Goal: Browse casually: Explore the website without a specific task or goal

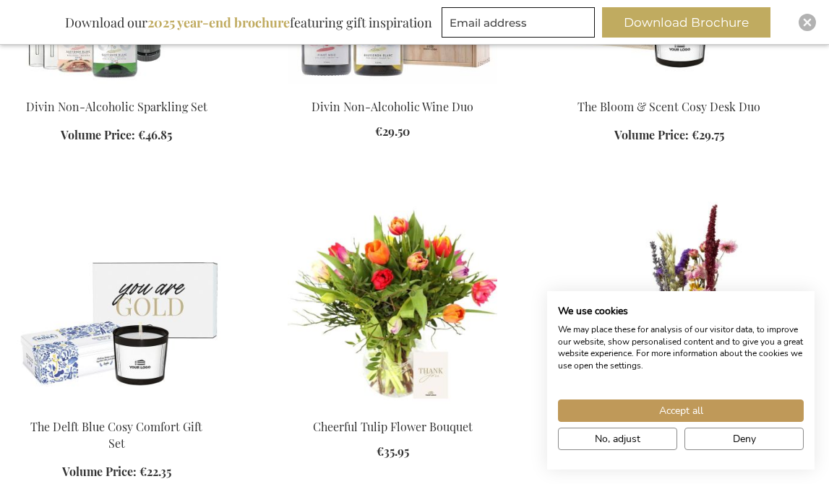
scroll to position [2745, 0]
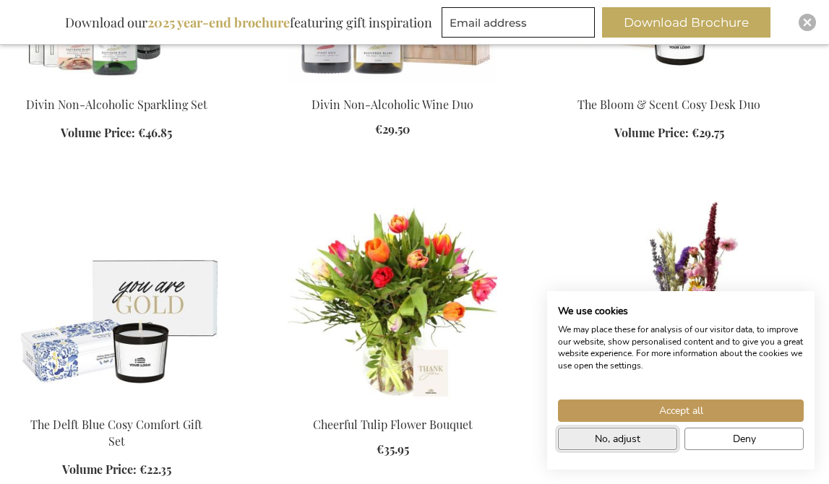
click at [640, 446] on span "No, adjust" at bounding box center [618, 439] width 46 height 15
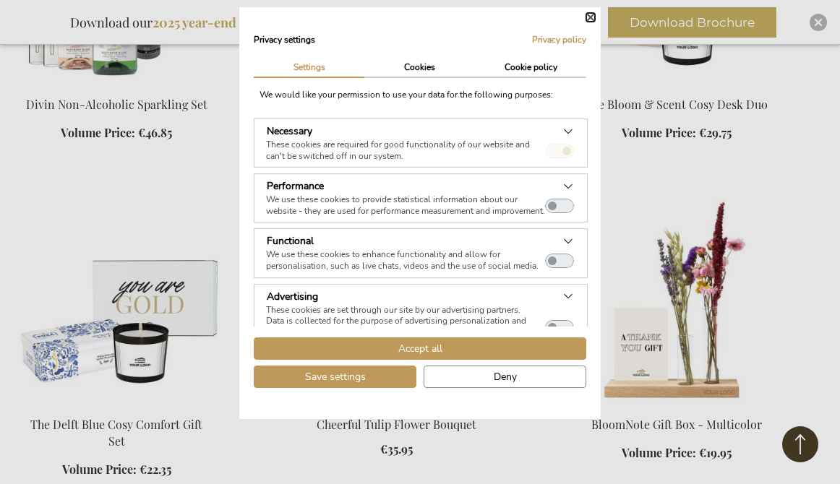
click at [587, 17] on button "Close" at bounding box center [590, 17] width 9 height 9
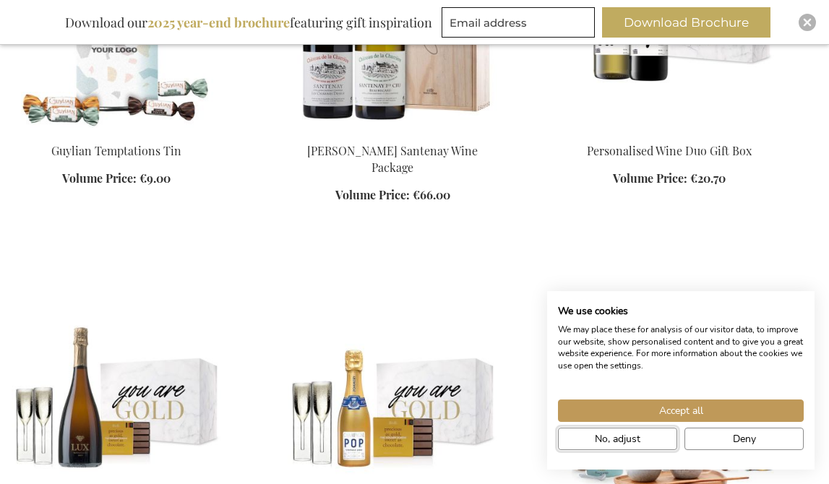
scroll to position [4675, 0]
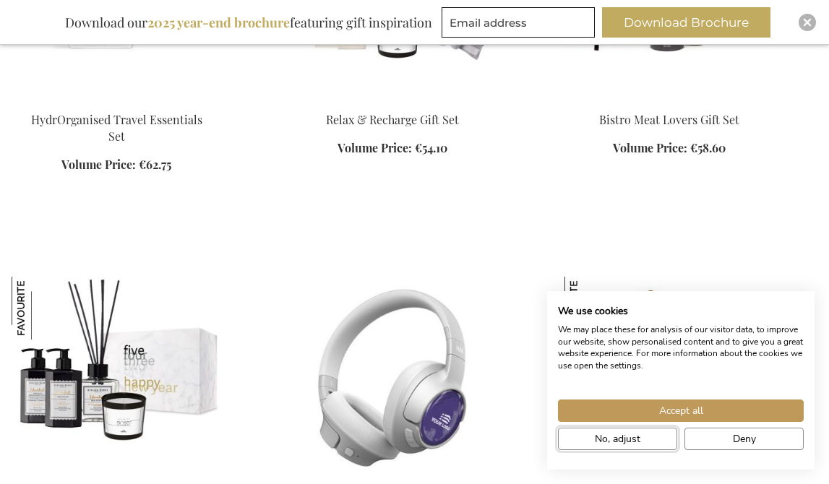
scroll to position [5954, 0]
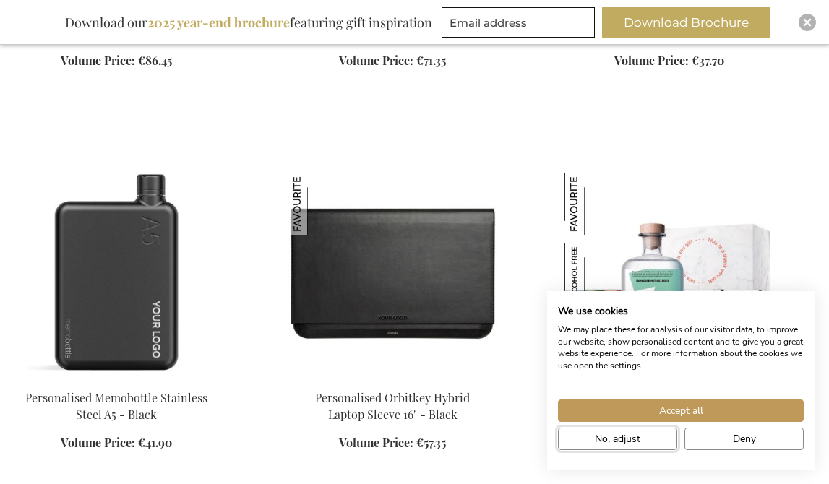
scroll to position [7289, 0]
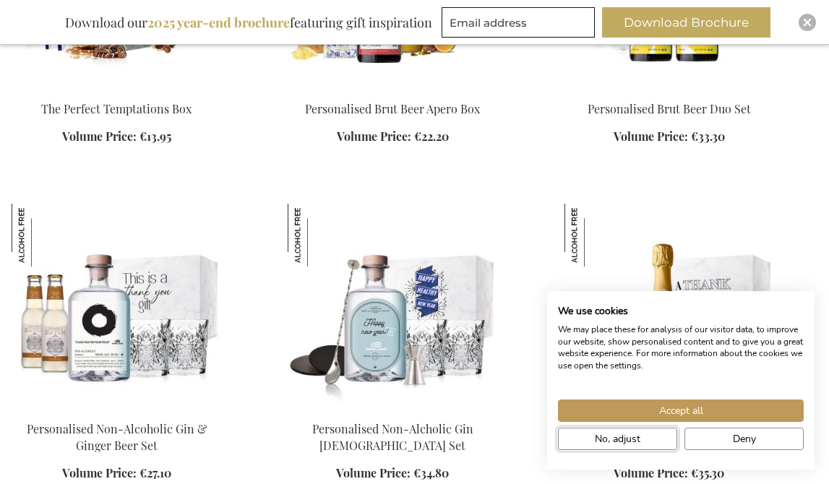
scroll to position [9494, 0]
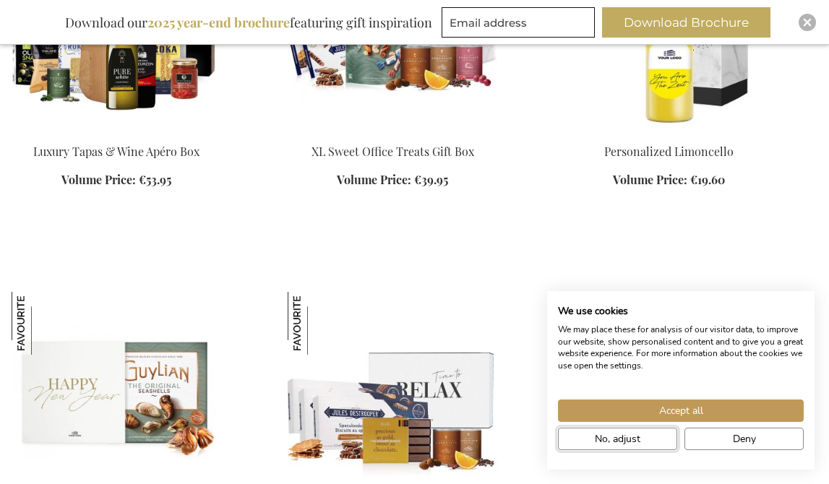
scroll to position [14314, 0]
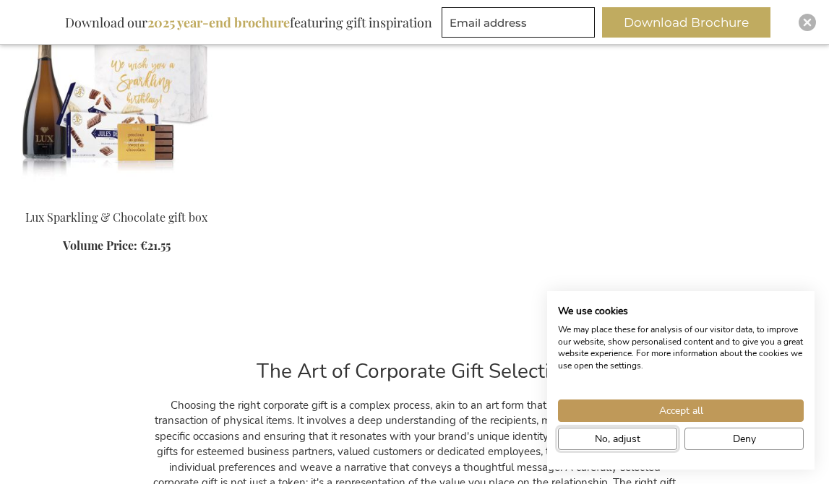
scroll to position [16431, 0]
